Goal: Register for event/course

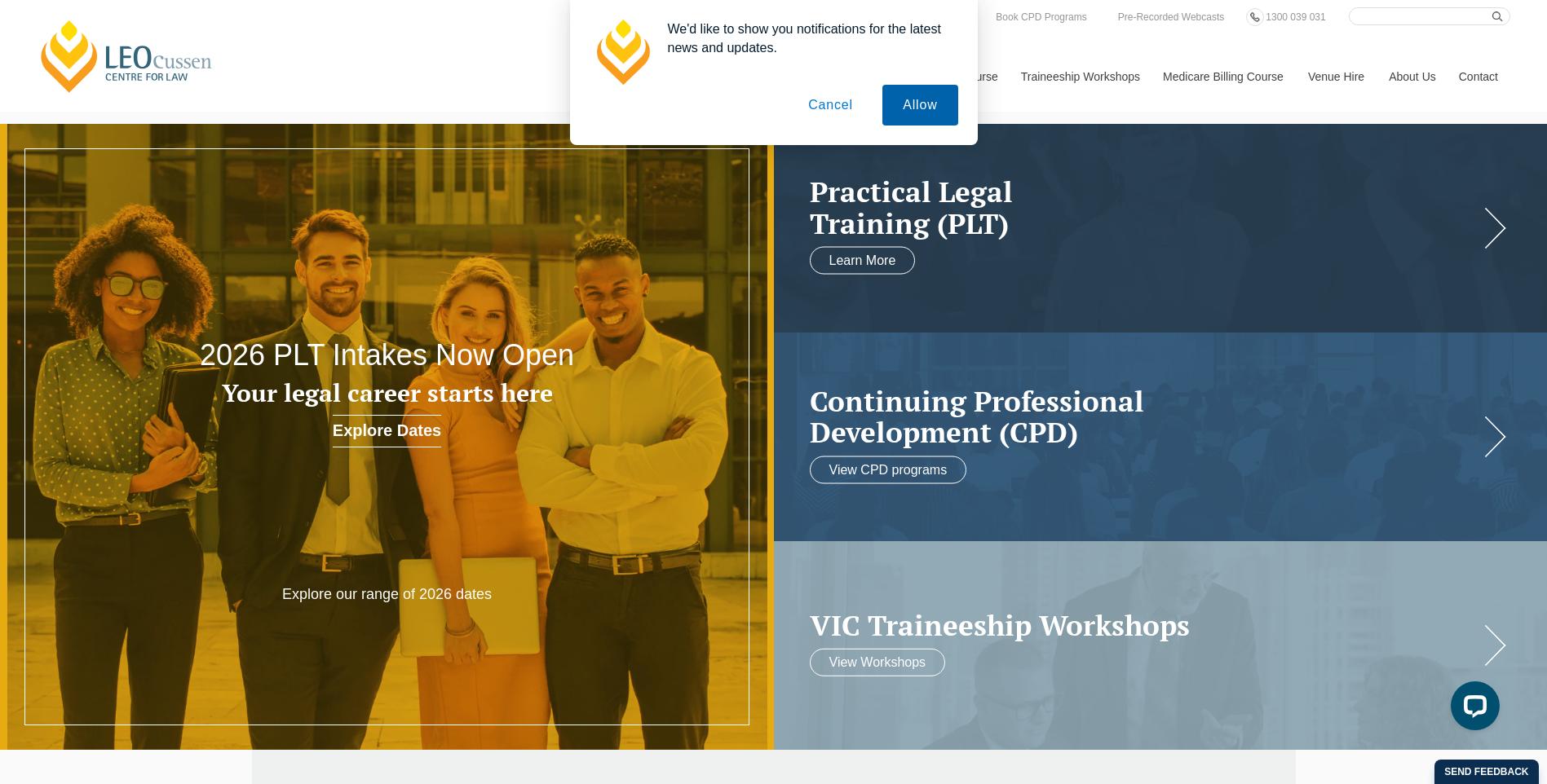
click at [916, 98] on button "Allow" at bounding box center [920, 105] width 75 height 41
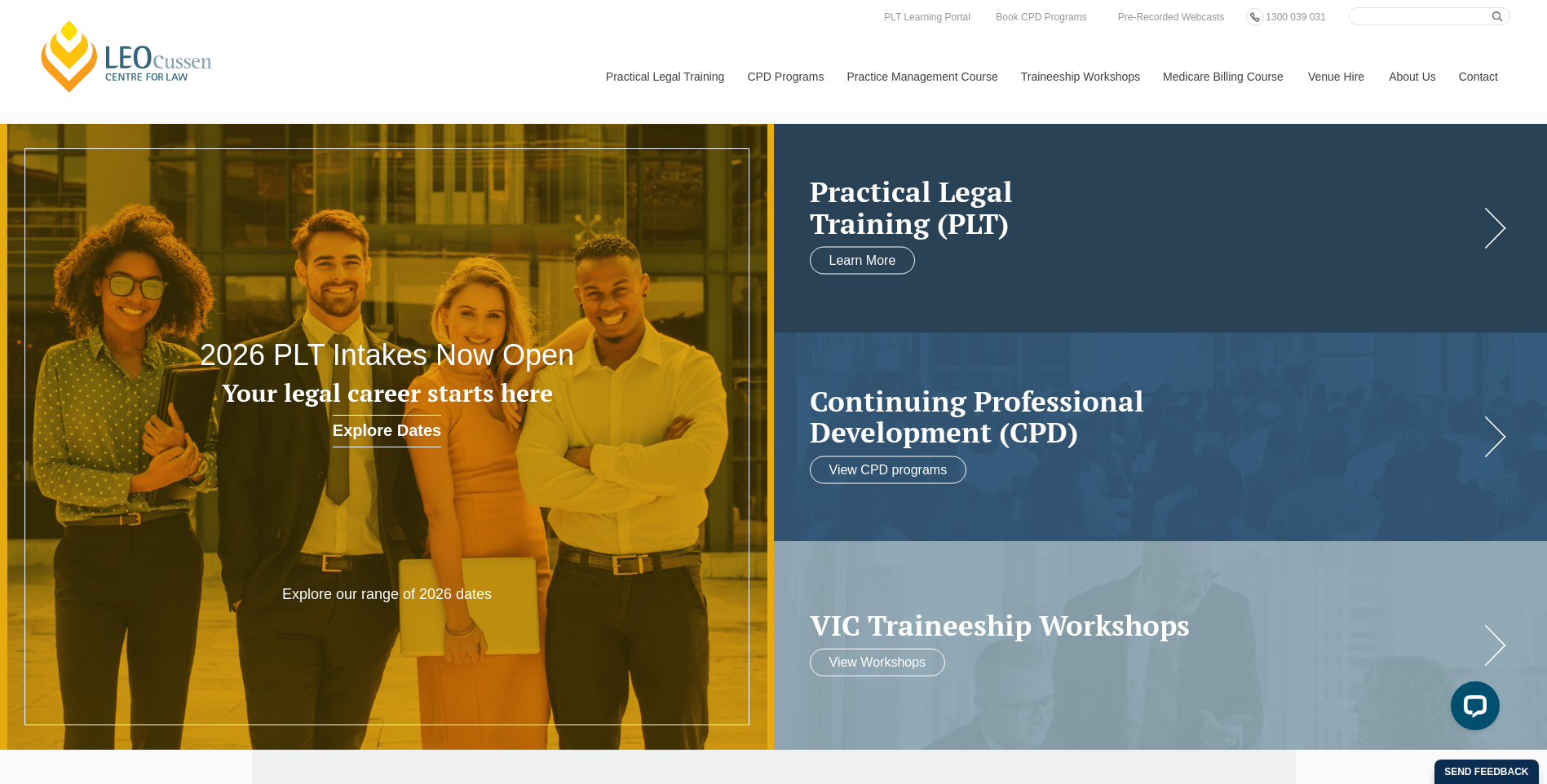
click at [991, 212] on h2 "Practical Legal Training (PLT)" at bounding box center [1144, 207] width 669 height 63
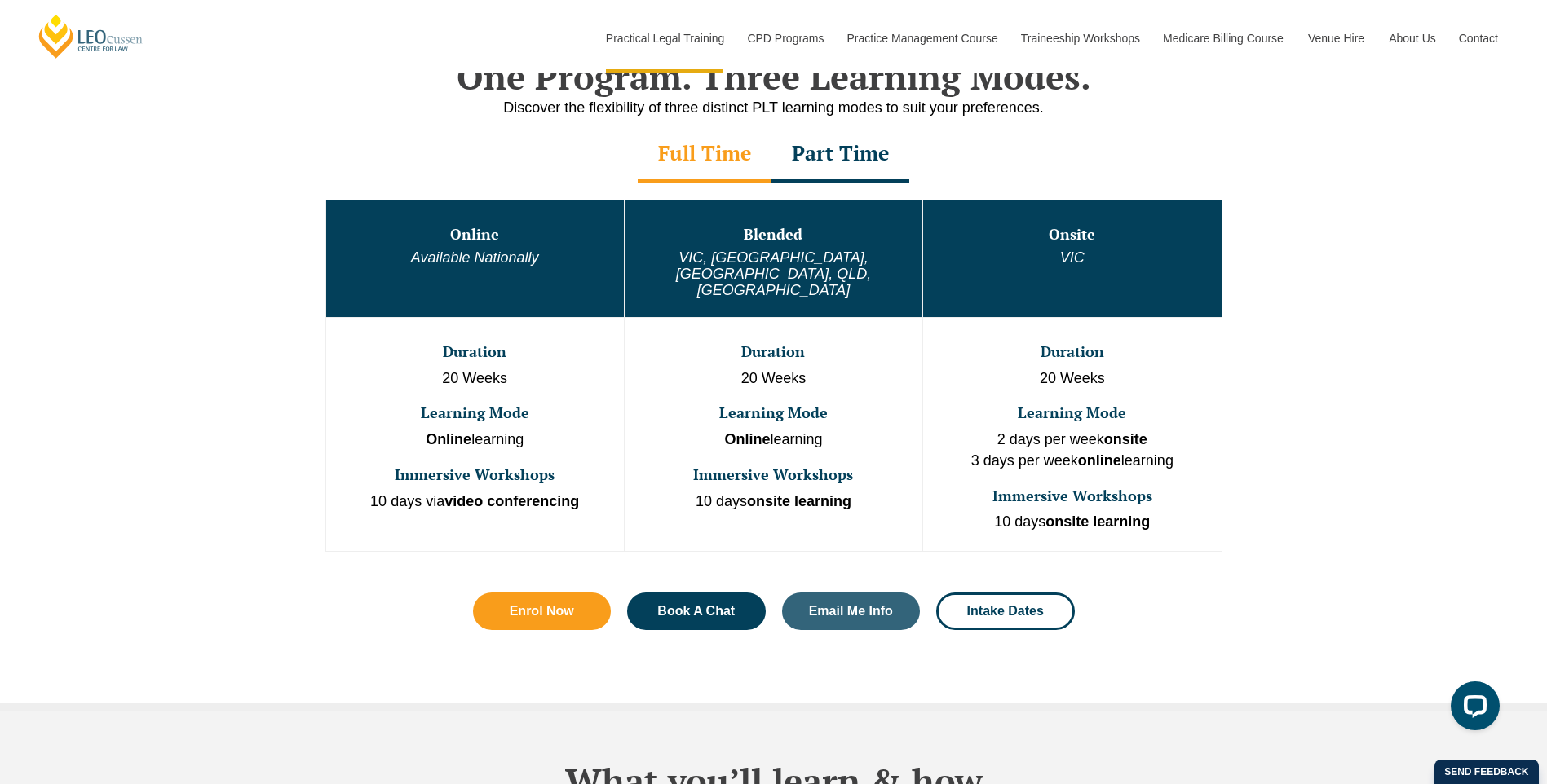
scroll to position [734, 0]
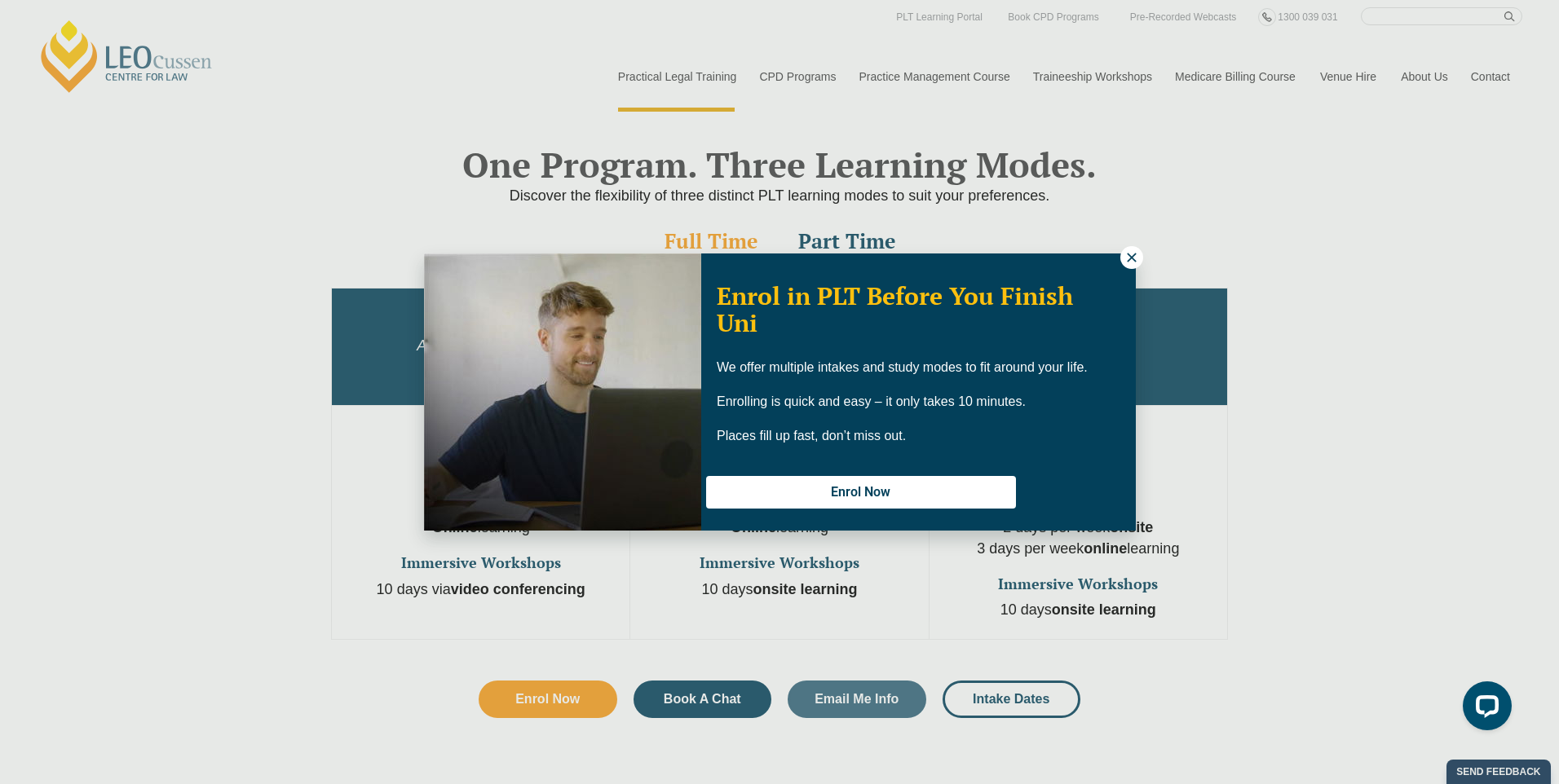
click at [1130, 243] on div "Enrol in PLT Before You Finish Uni We offer multiple intakes and study modes to…" at bounding box center [779, 392] width 1559 height 784
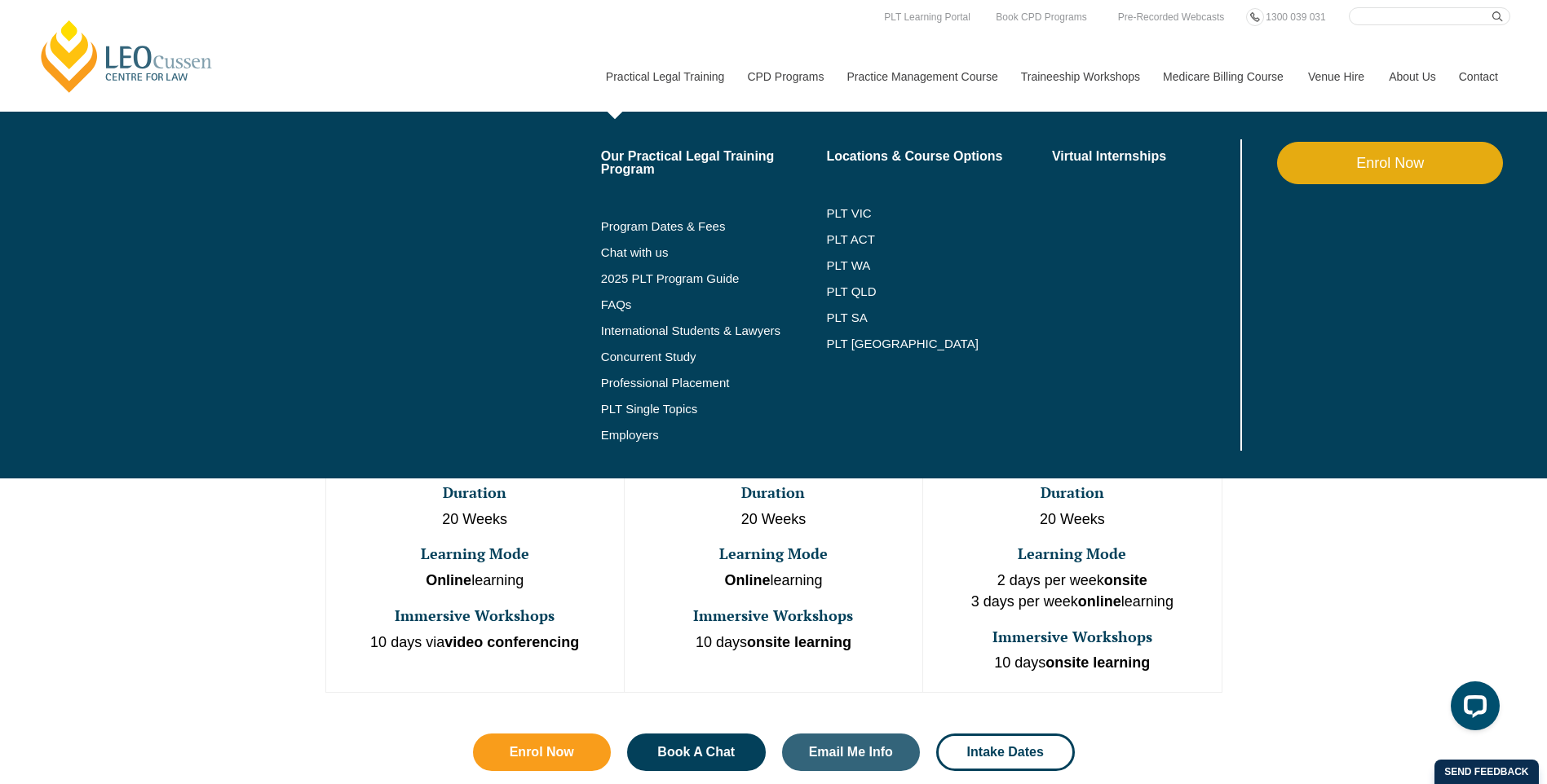
scroll to position [652, 0]
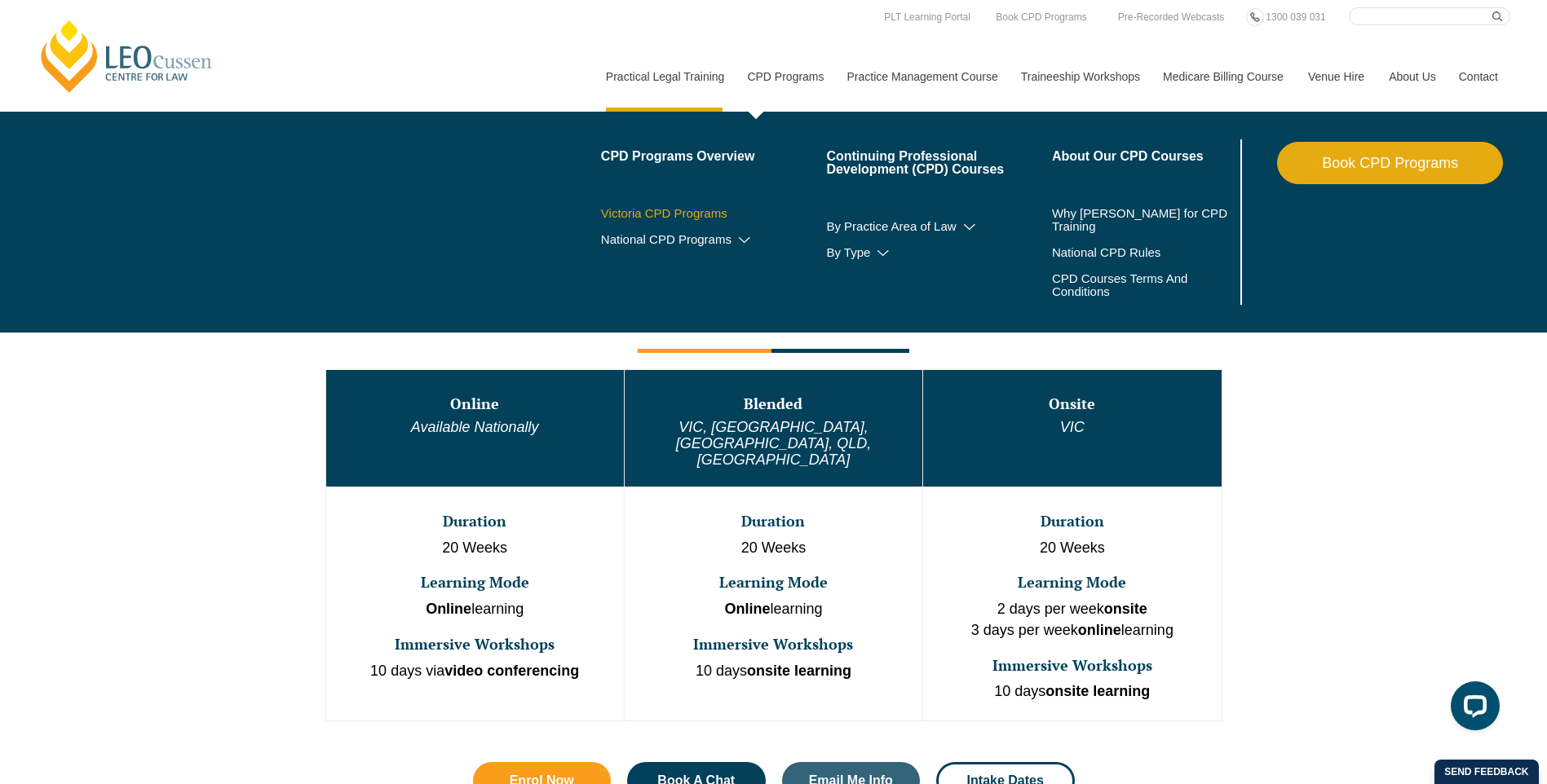
click at [728, 217] on link "Victoria CPD Programs" at bounding box center [714, 214] width 226 height 13
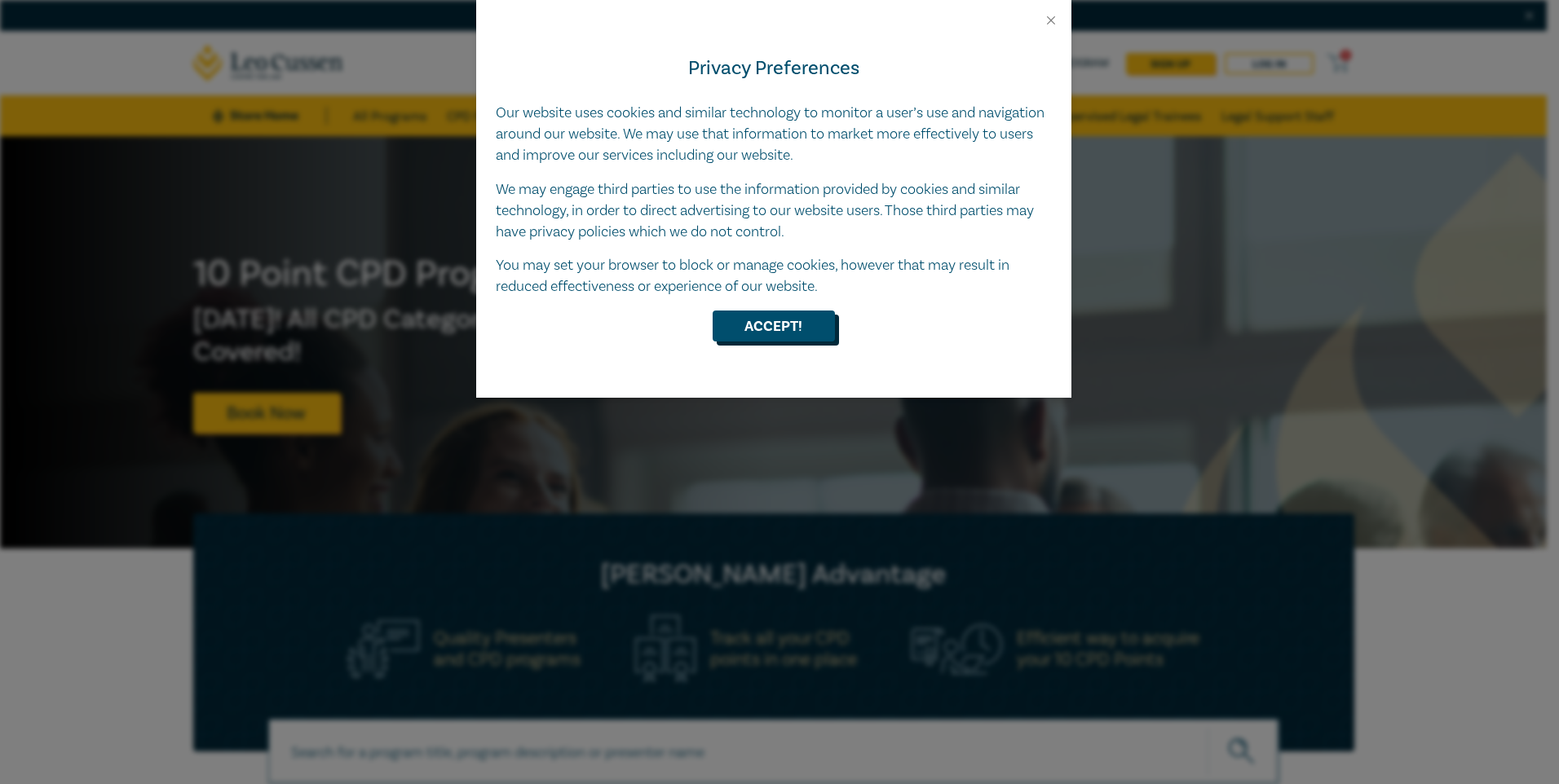
click at [812, 323] on button "Accept!" at bounding box center [773, 326] width 122 height 31
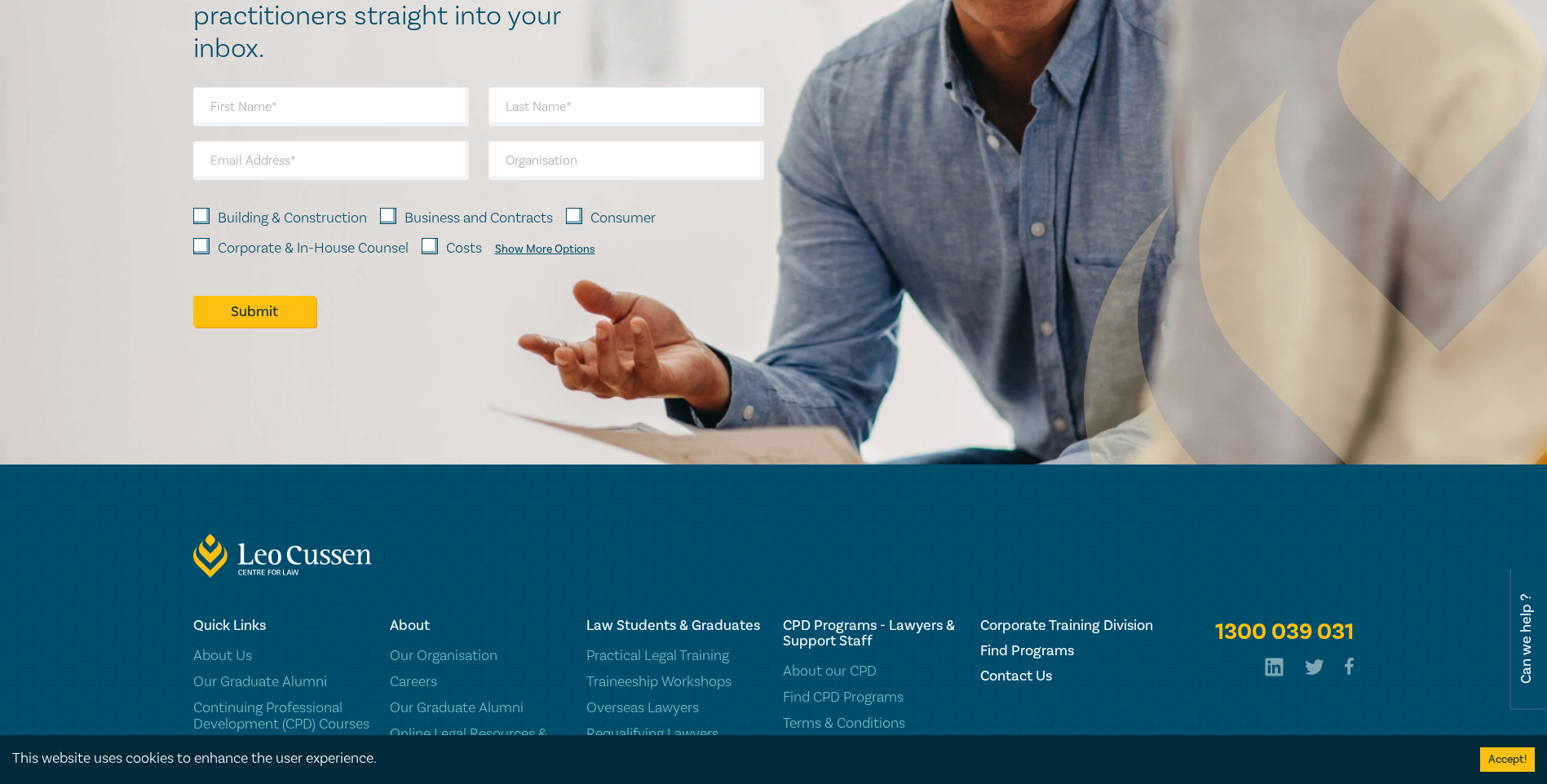
scroll to position [2364, 0]
